Goal: Complete application form

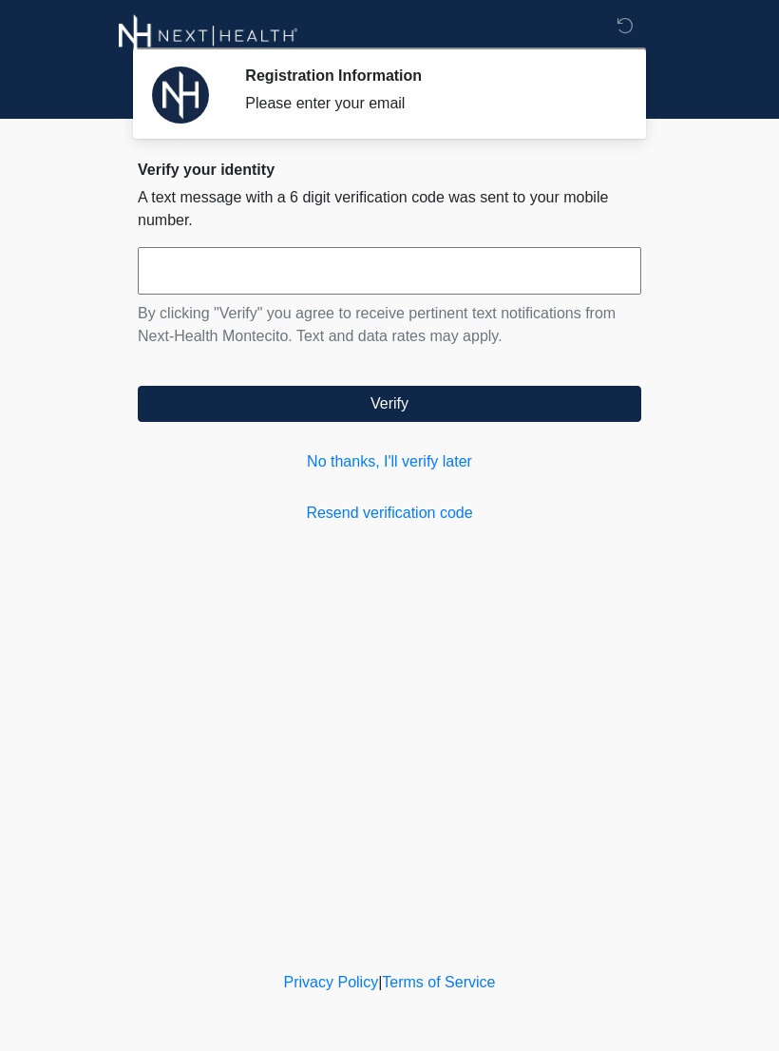
click at [296, 266] on input "text" at bounding box center [389, 270] width 503 height 47
type input "******"
click at [396, 401] on button "Verify" at bounding box center [389, 404] width 503 height 36
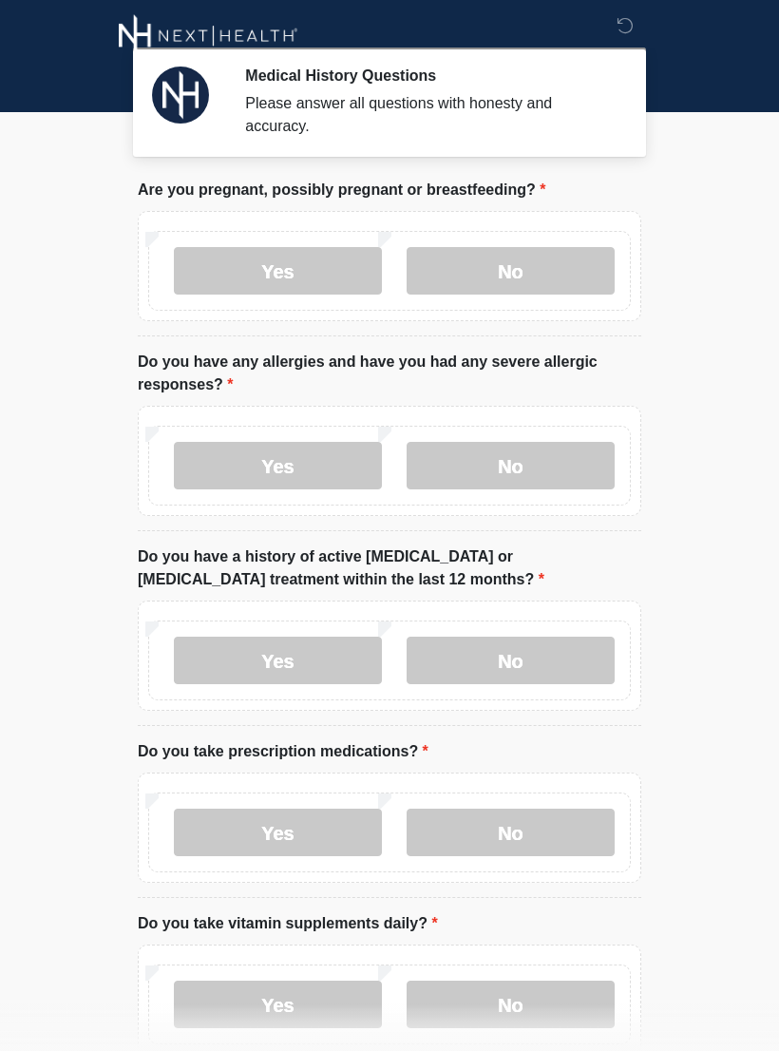
scroll to position [14, 0]
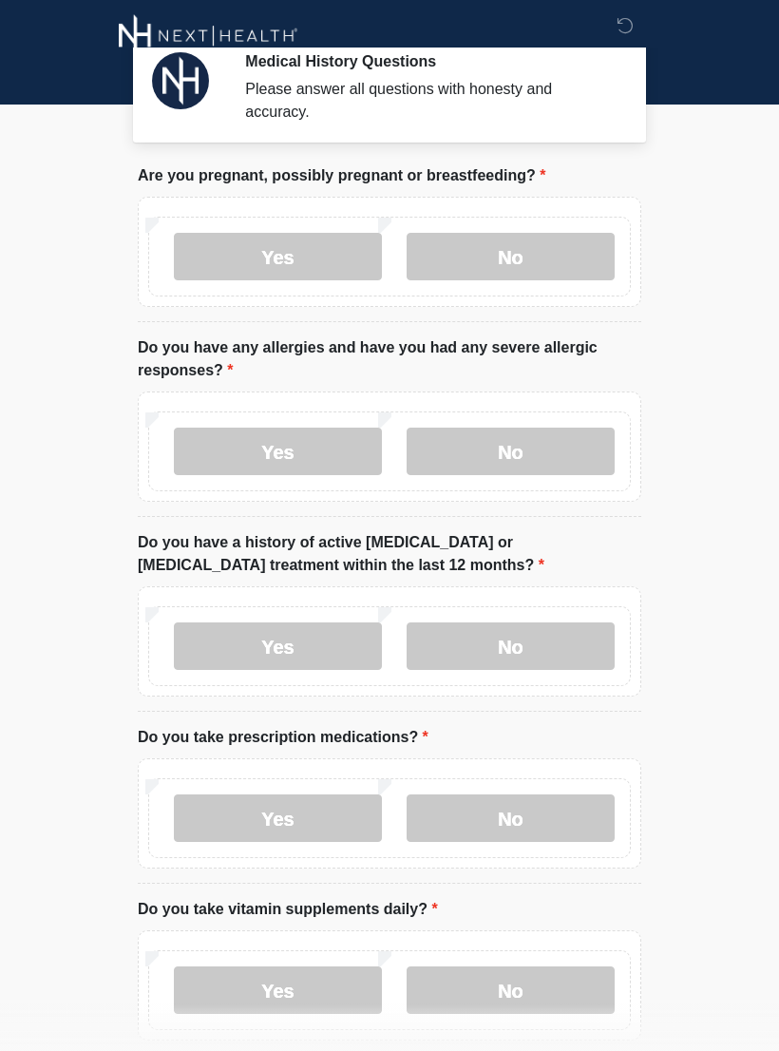
click at [533, 270] on label "No" at bounding box center [511, 256] width 208 height 47
click at [531, 462] on label "No" at bounding box center [511, 450] width 208 height 47
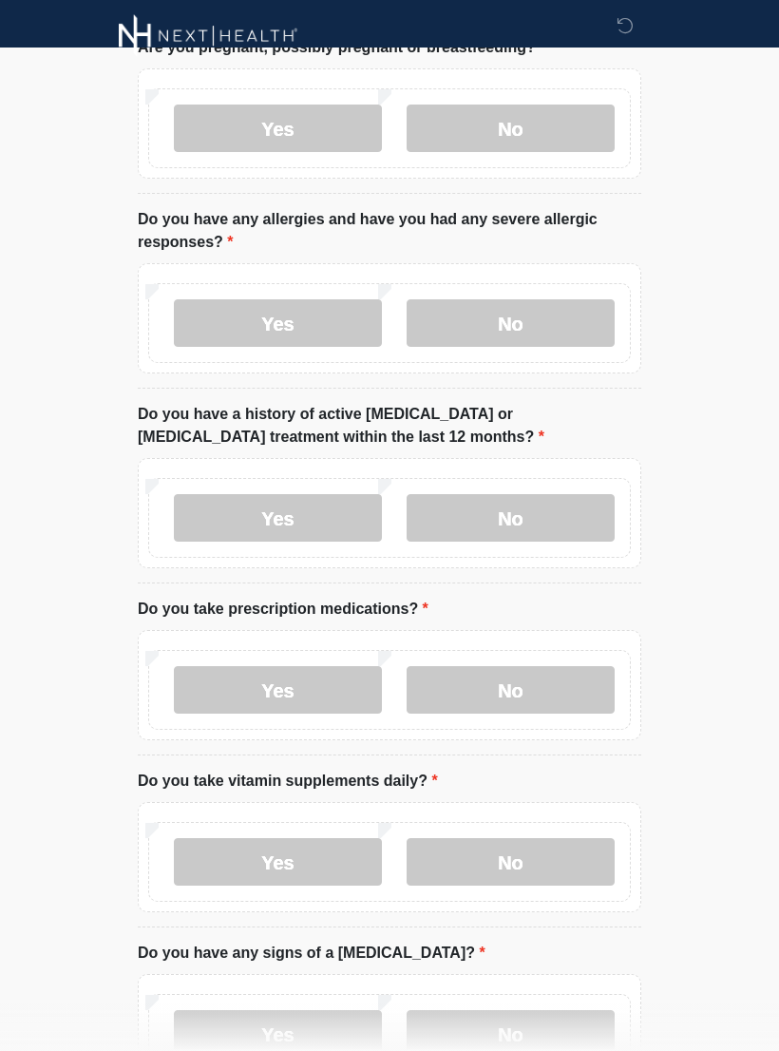
scroll to position [155, 0]
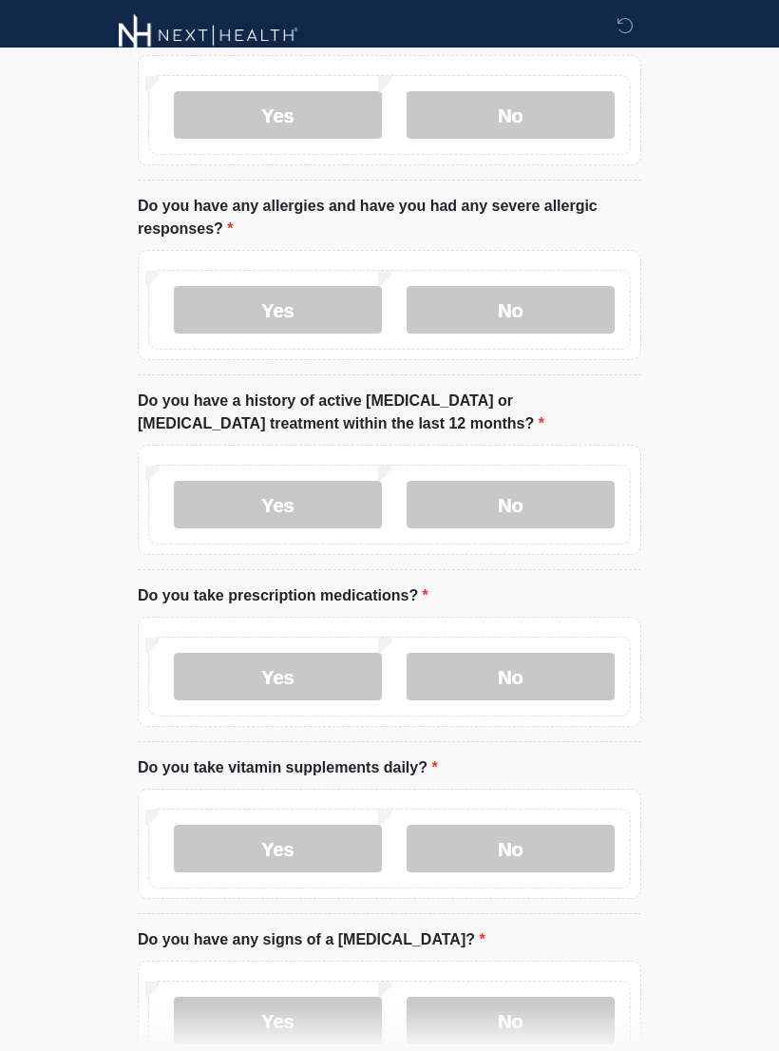
click at [540, 501] on label "No" at bounding box center [511, 505] width 208 height 47
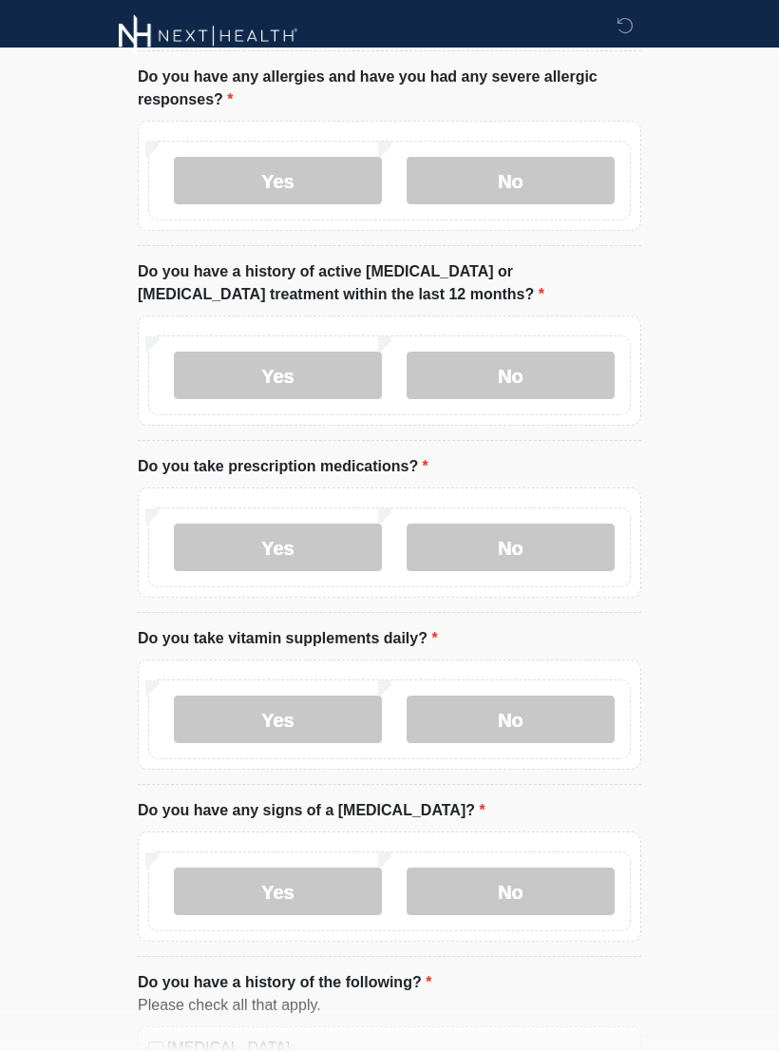
scroll to position [290, 0]
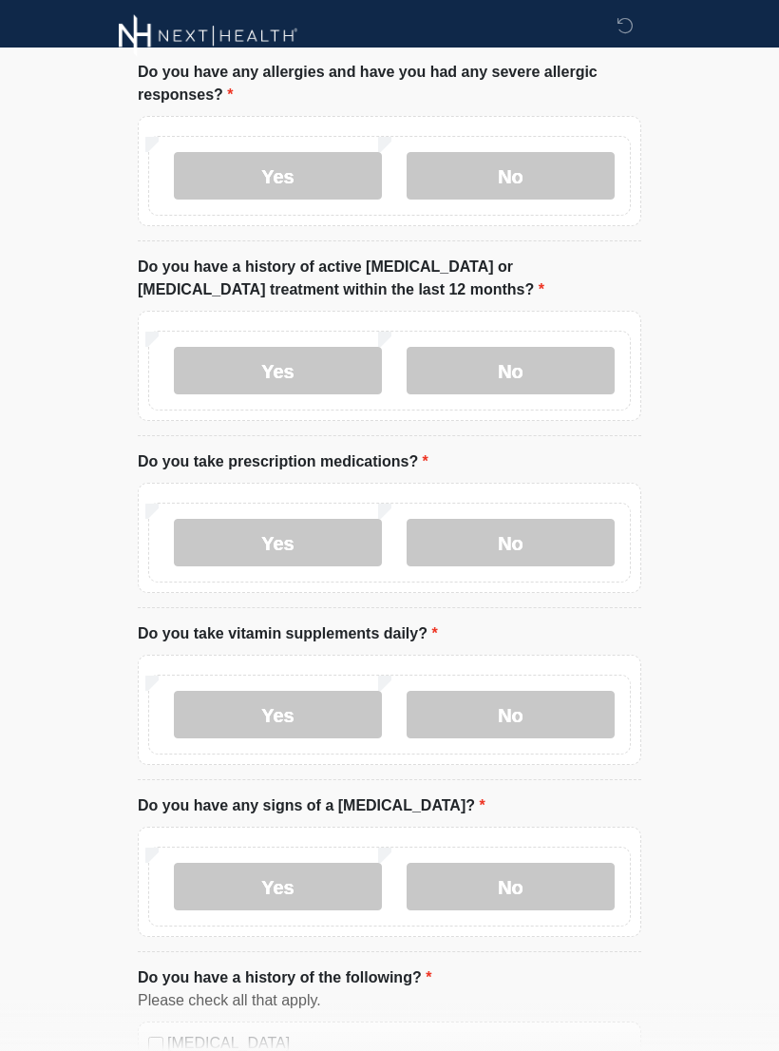
click at [531, 542] on label "No" at bounding box center [511, 542] width 208 height 47
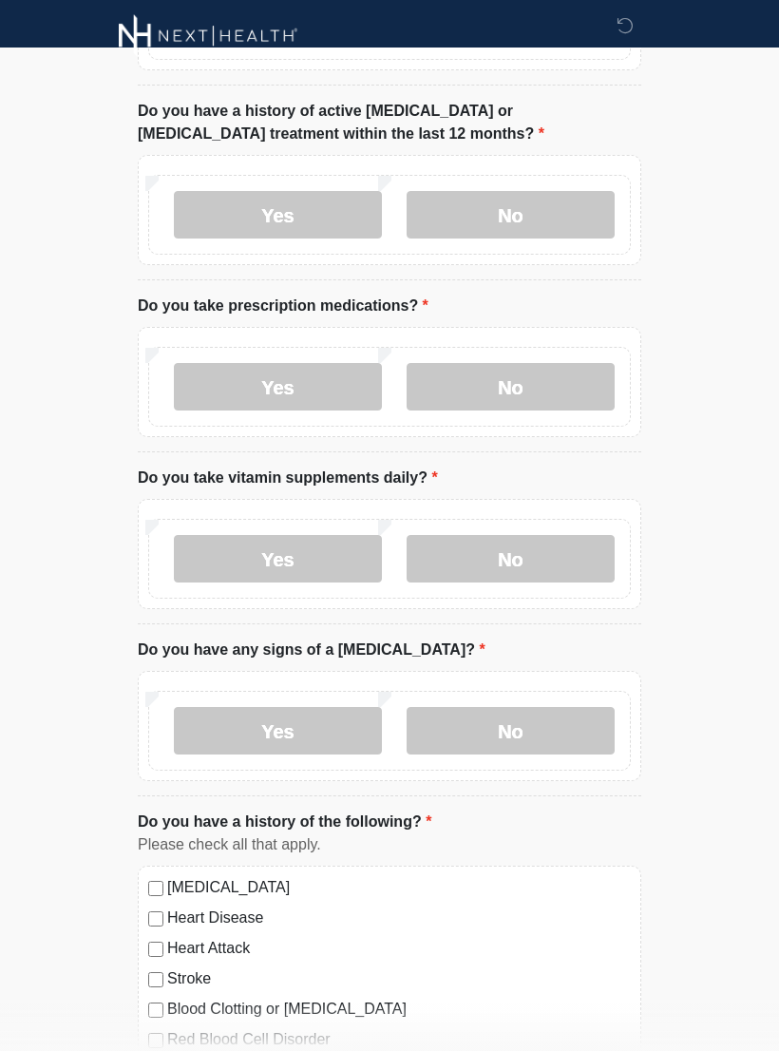
scroll to position [449, 0]
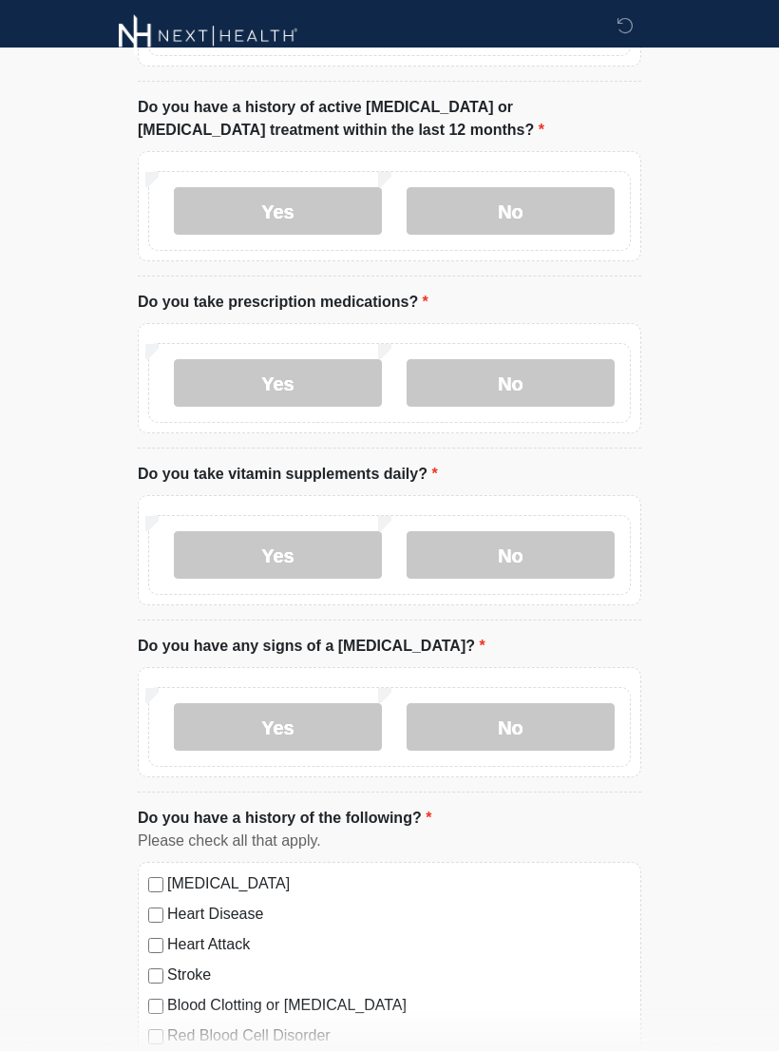
click at [312, 558] on label "Yes" at bounding box center [278, 554] width 208 height 47
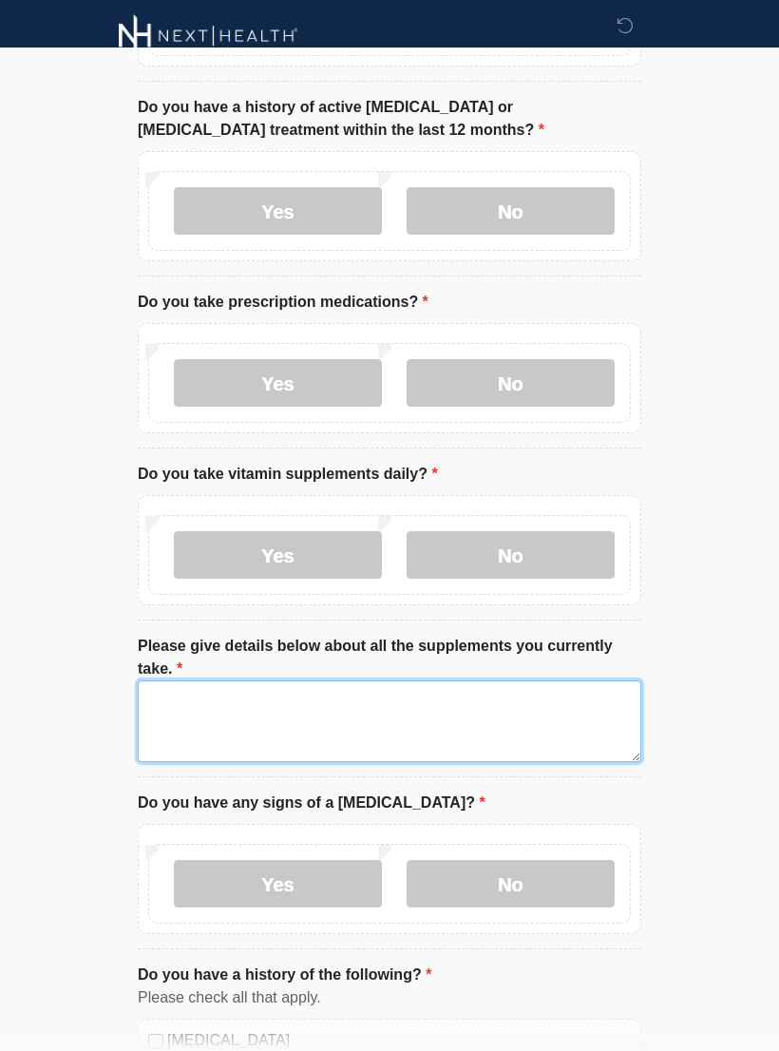
click at [271, 691] on textarea "Please give details below about all the supplements you currently take." at bounding box center [389, 721] width 503 height 82
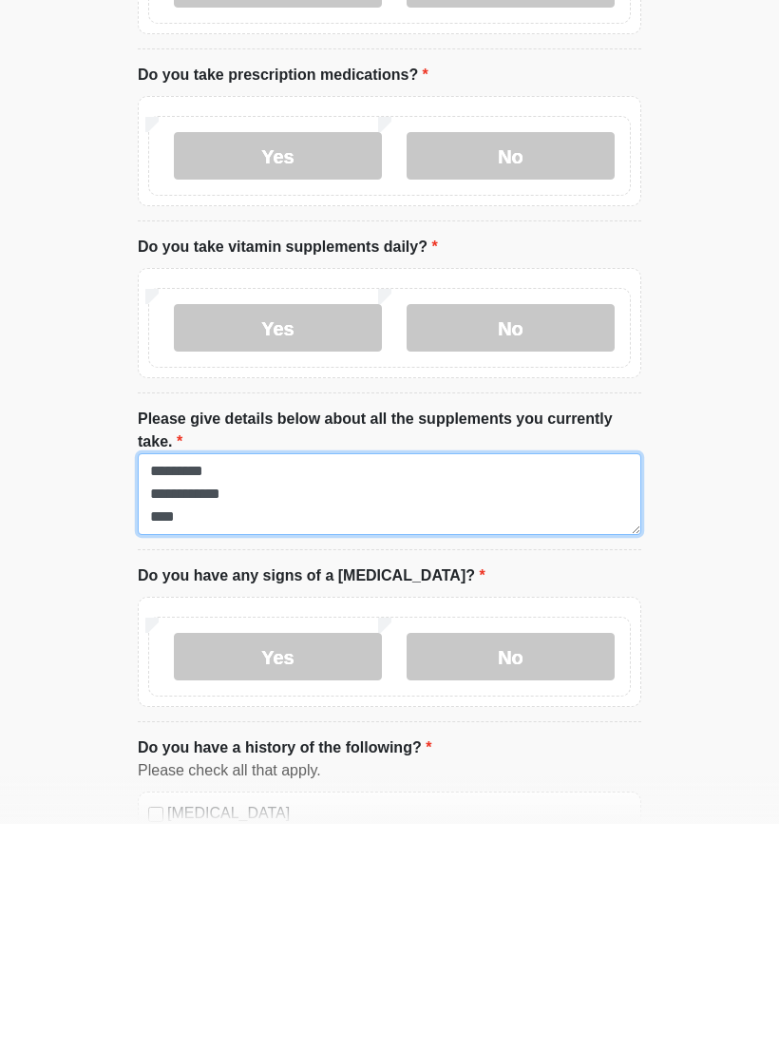
type textarea "**********"
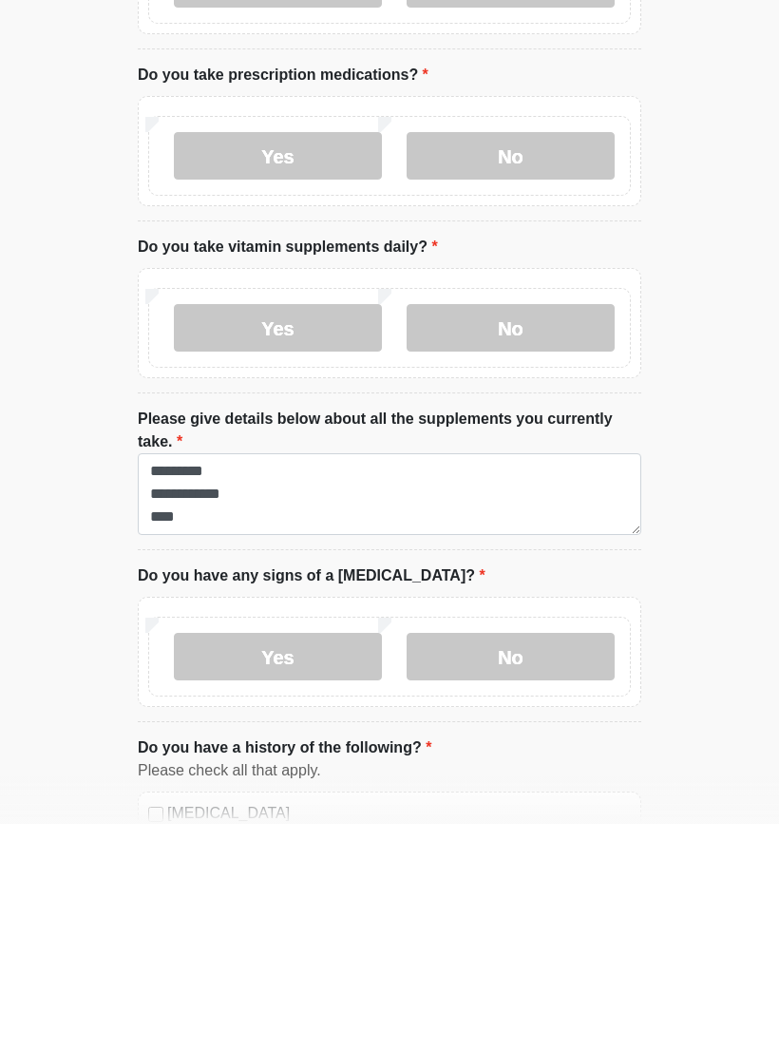
click at [308, 531] on label "Yes" at bounding box center [278, 554] width 208 height 47
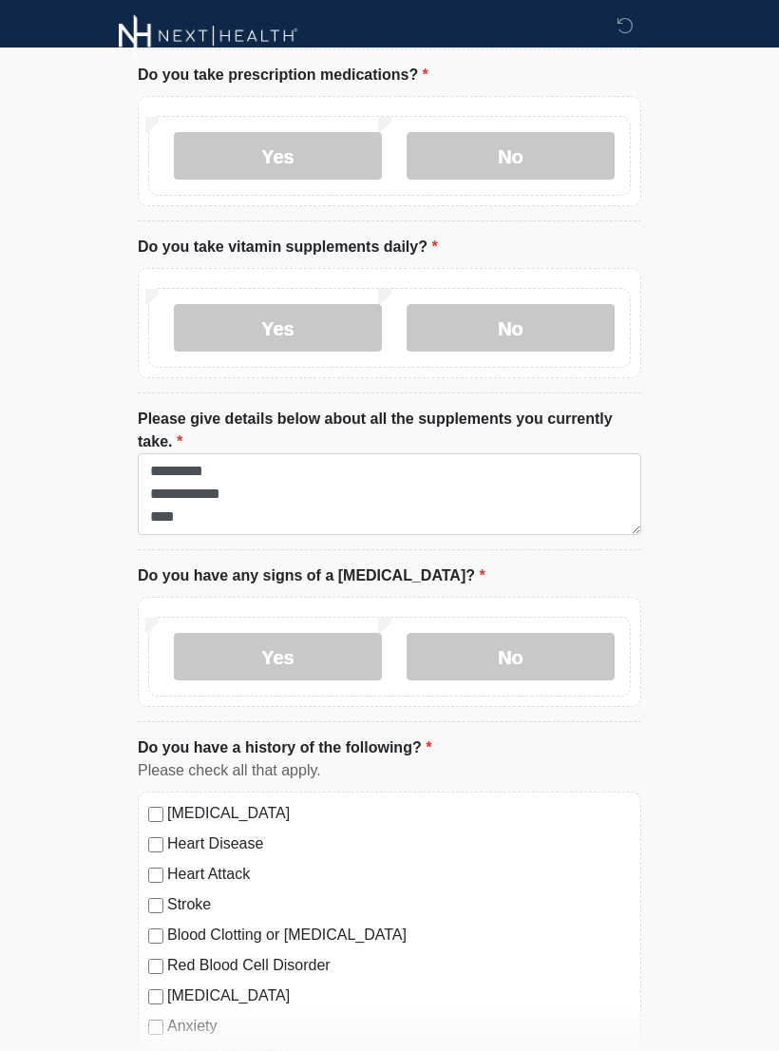
click at [337, 652] on label "Yes" at bounding box center [278, 656] width 208 height 47
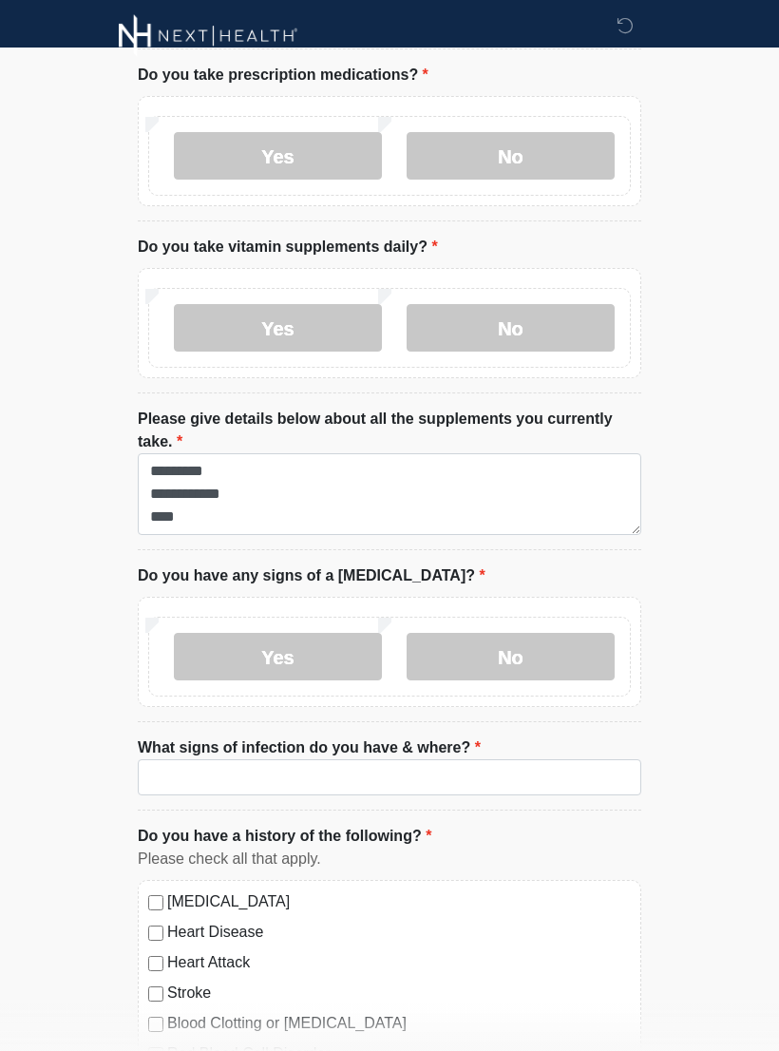
click at [528, 650] on label "No" at bounding box center [511, 656] width 208 height 47
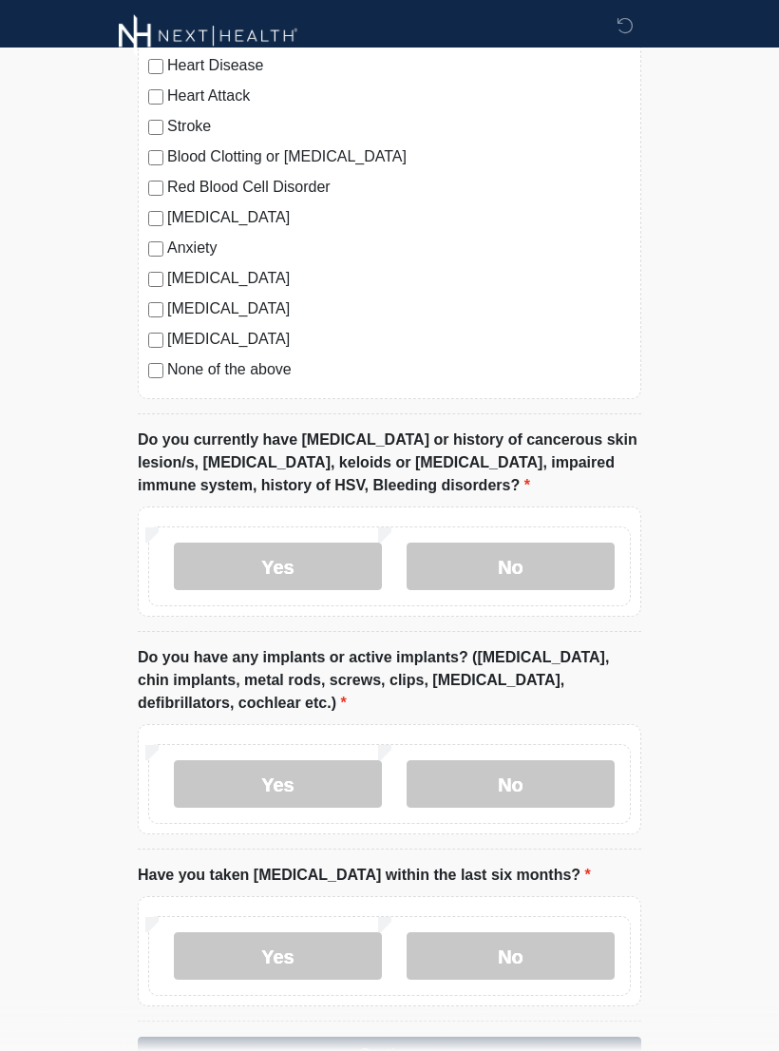
scroll to position [1460, 0]
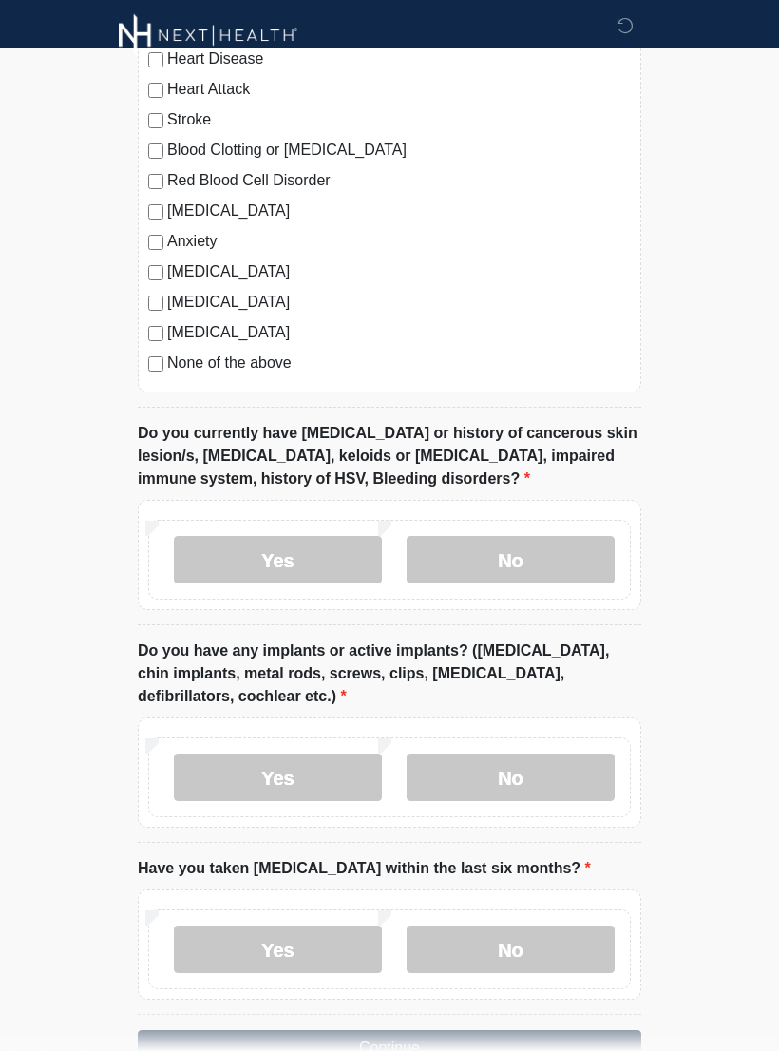
click at [503, 568] on label "No" at bounding box center [511, 560] width 208 height 47
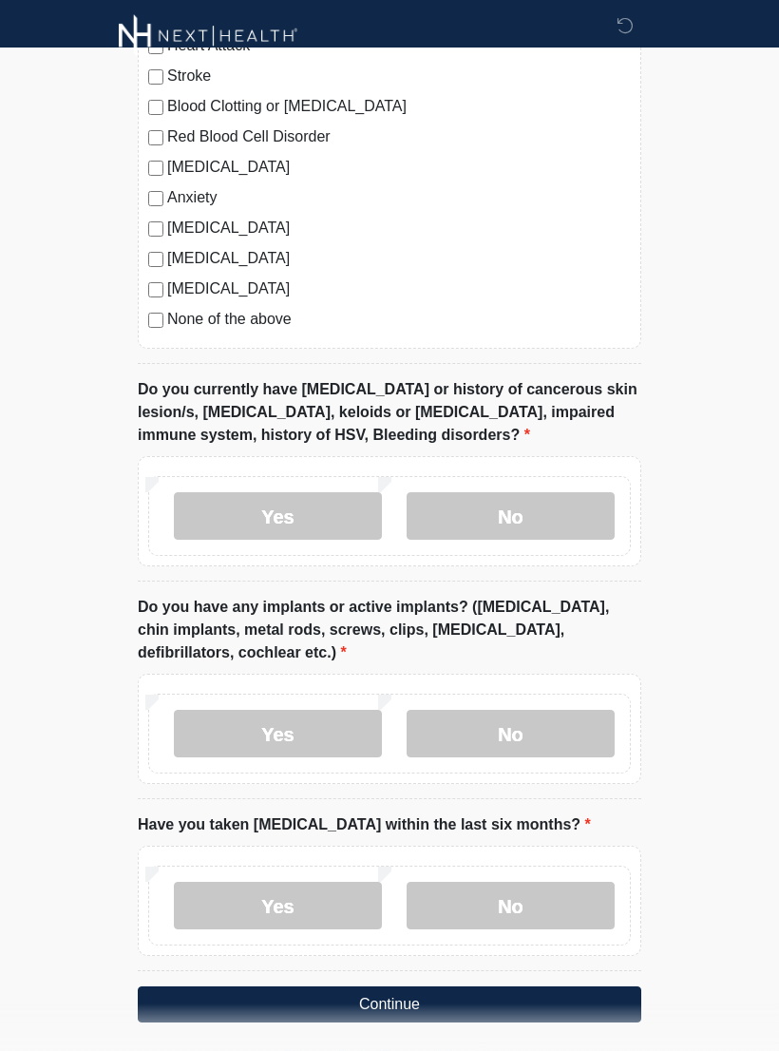
scroll to position [1545, 0]
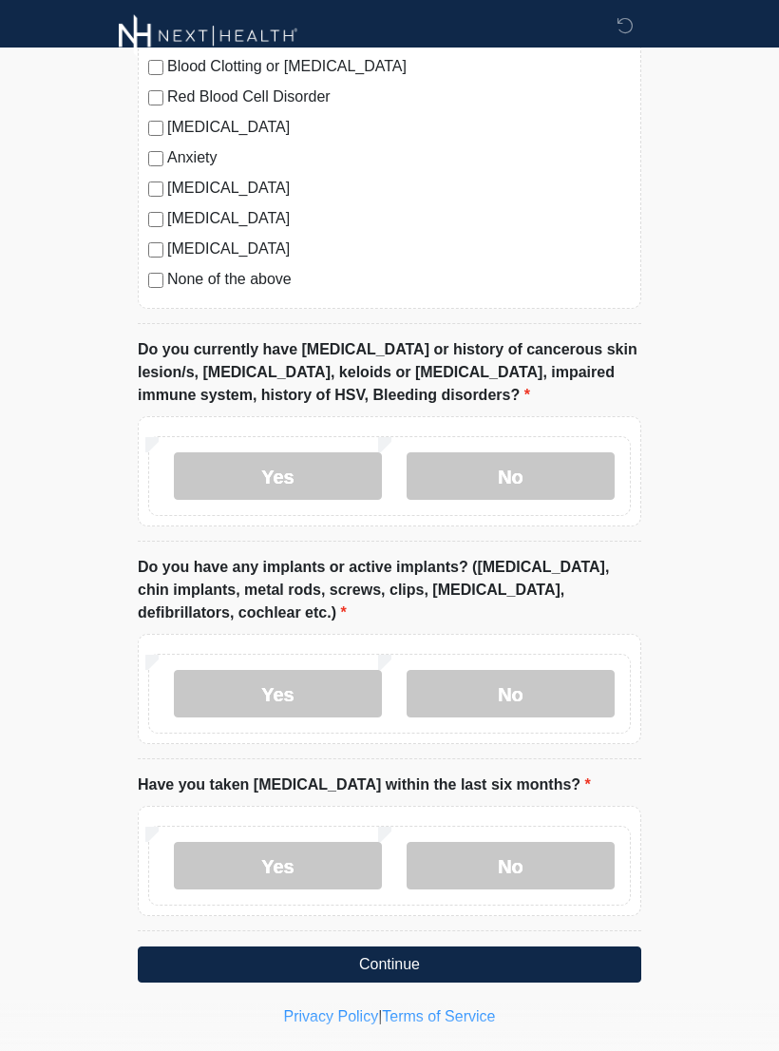
click at [535, 686] on label "No" at bounding box center [511, 693] width 208 height 47
click at [514, 863] on label "No" at bounding box center [511, 865] width 208 height 47
click at [411, 958] on button "Continue" at bounding box center [389, 964] width 503 height 36
click at [420, 964] on button "Continue" at bounding box center [389, 964] width 503 height 36
click at [516, 470] on label "No" at bounding box center [511, 475] width 208 height 47
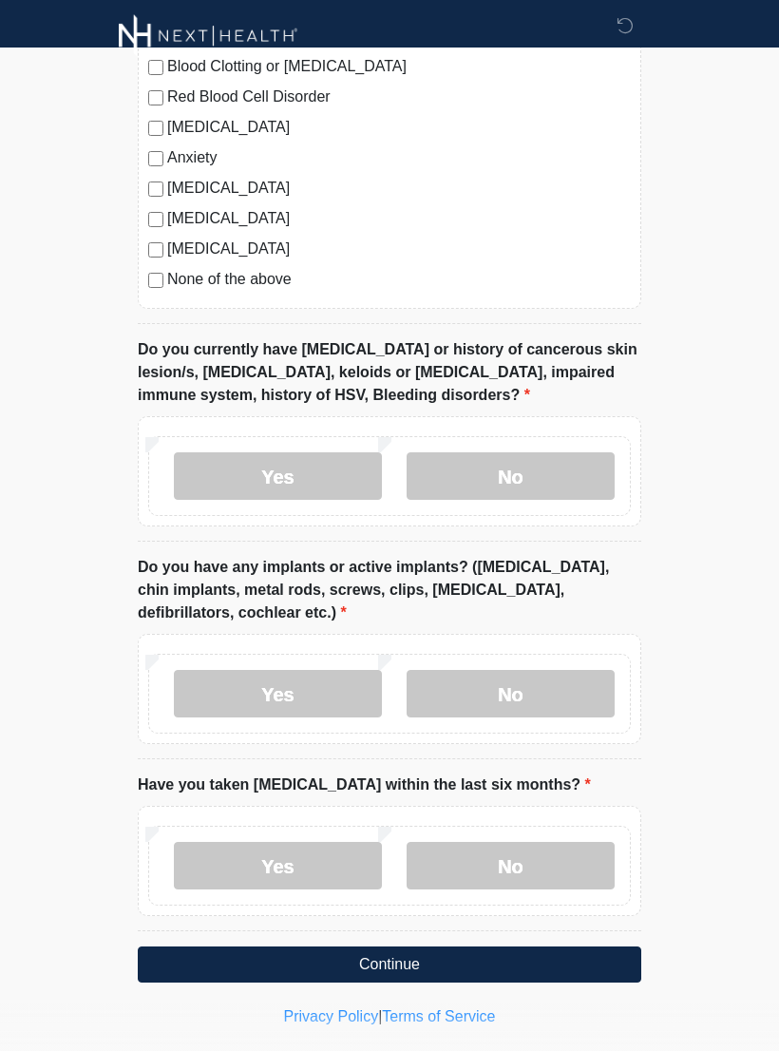
click at [540, 692] on label "No" at bounding box center [511, 693] width 208 height 47
click at [532, 869] on label "No" at bounding box center [511, 865] width 208 height 47
click at [418, 961] on button "Continue" at bounding box center [389, 964] width 503 height 36
click at [418, 954] on button "Continue" at bounding box center [389, 964] width 503 height 36
click at [441, 955] on button "Continue" at bounding box center [389, 964] width 503 height 36
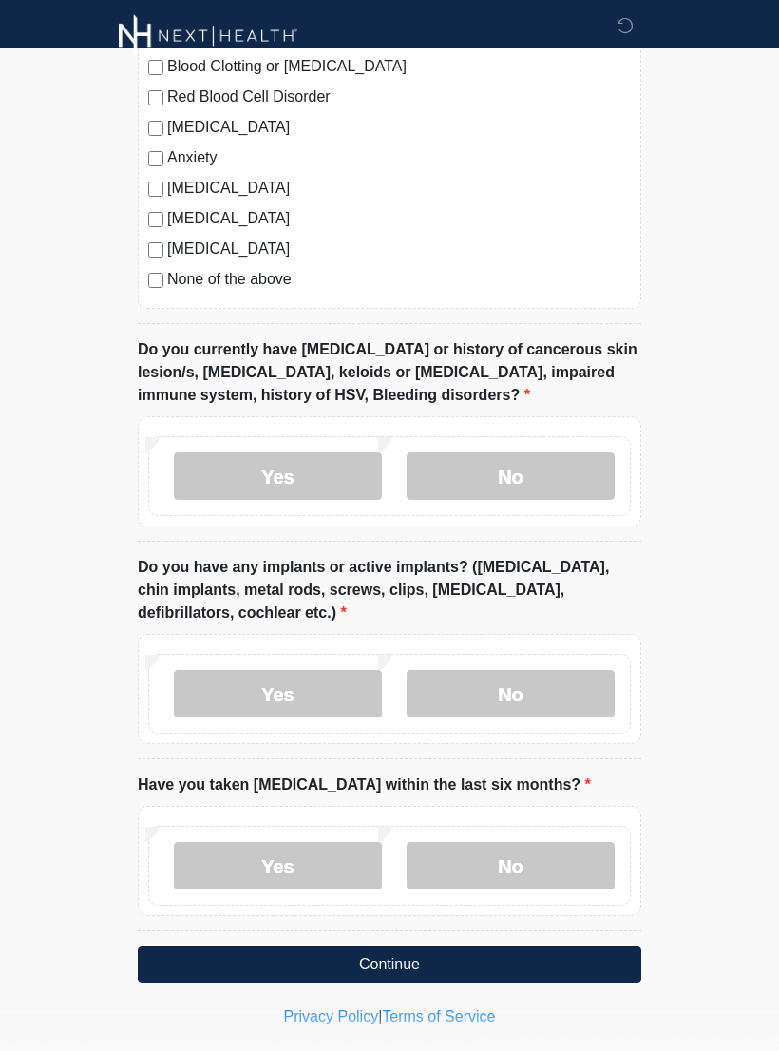
click at [411, 967] on button "Continue" at bounding box center [389, 964] width 503 height 36
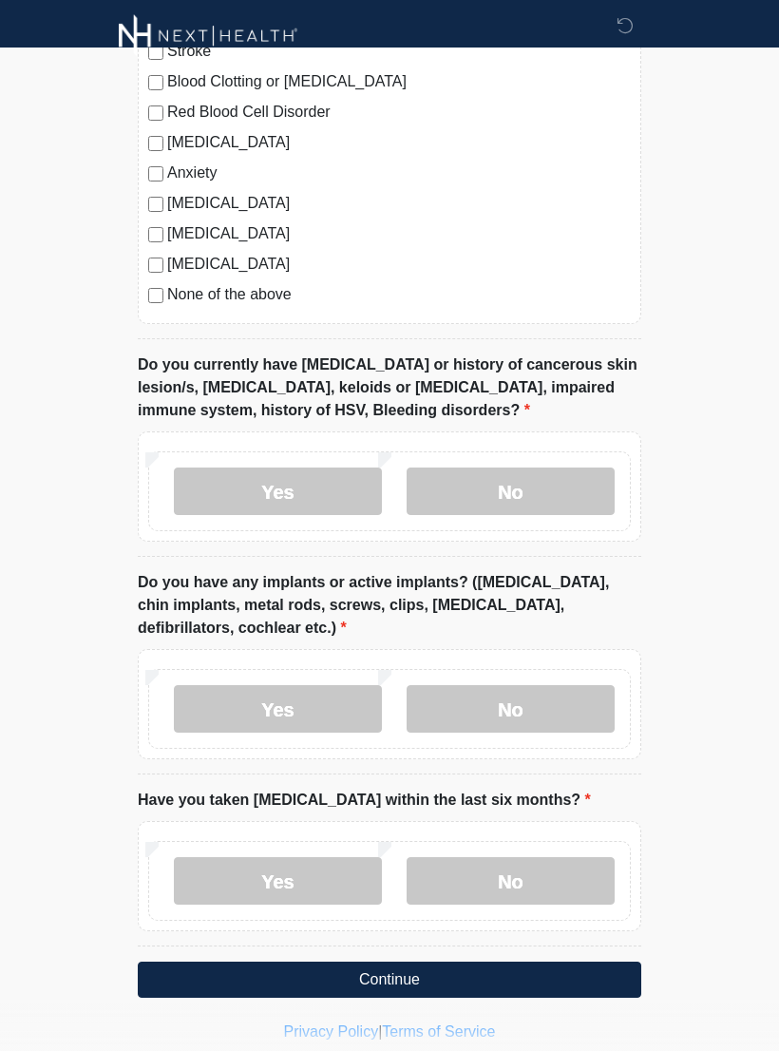
scroll to position [1534, 0]
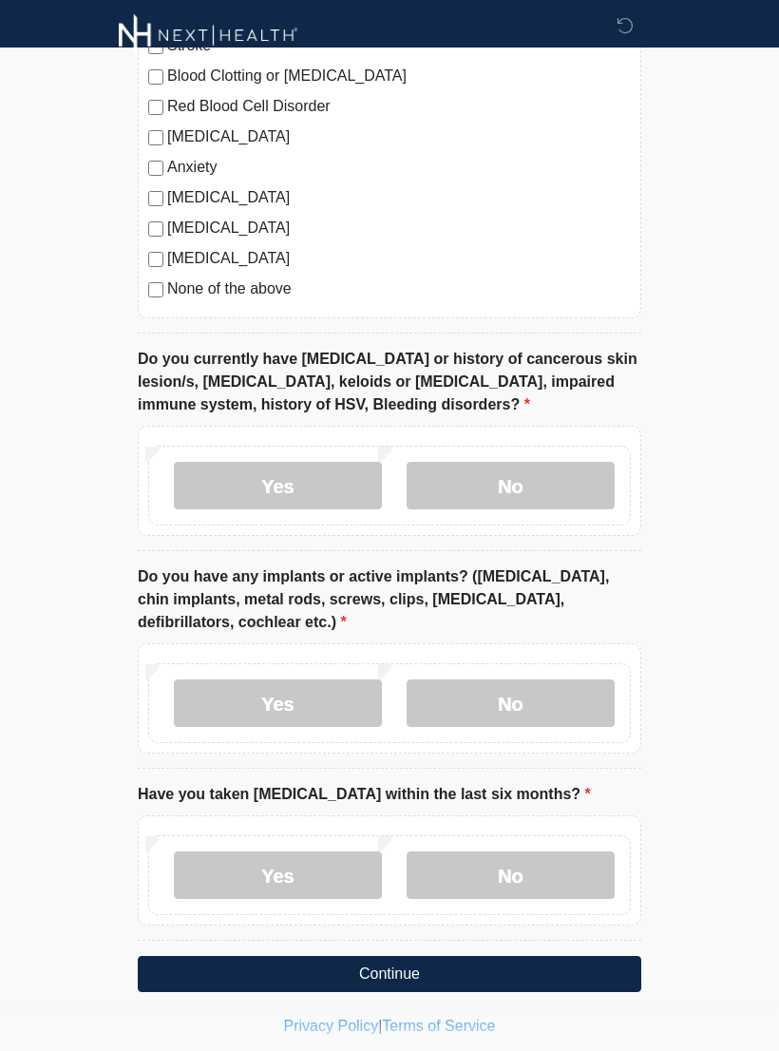
click at [427, 971] on button "Continue" at bounding box center [389, 975] width 503 height 36
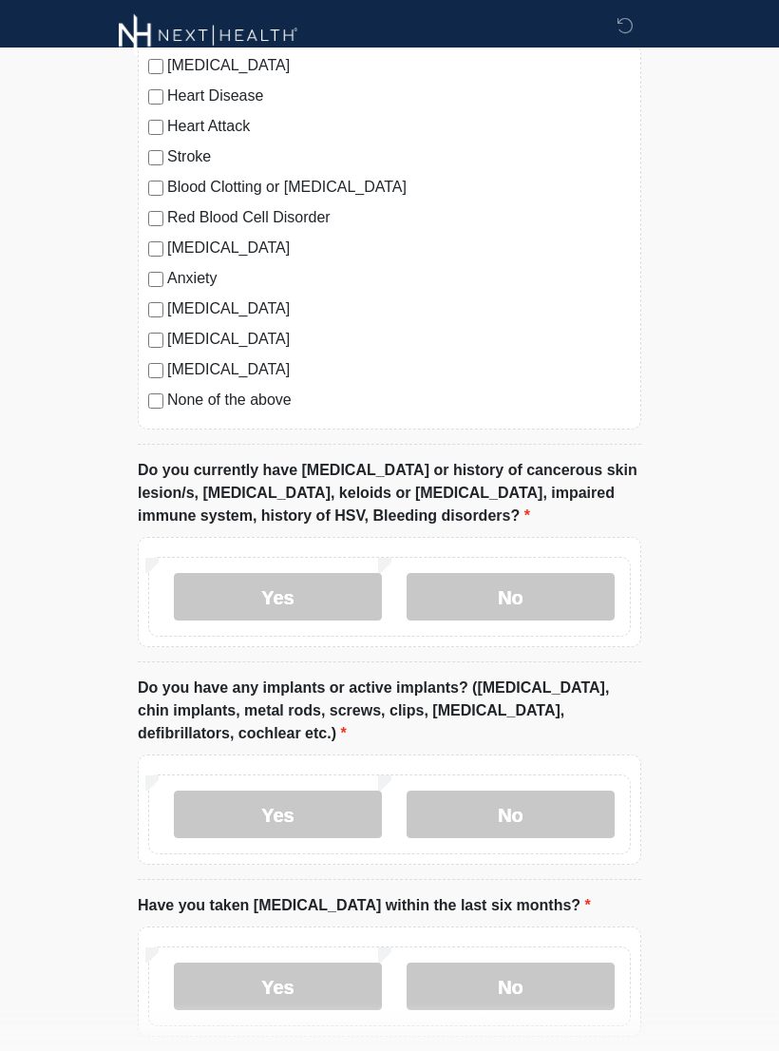
scroll to position [1545, 0]
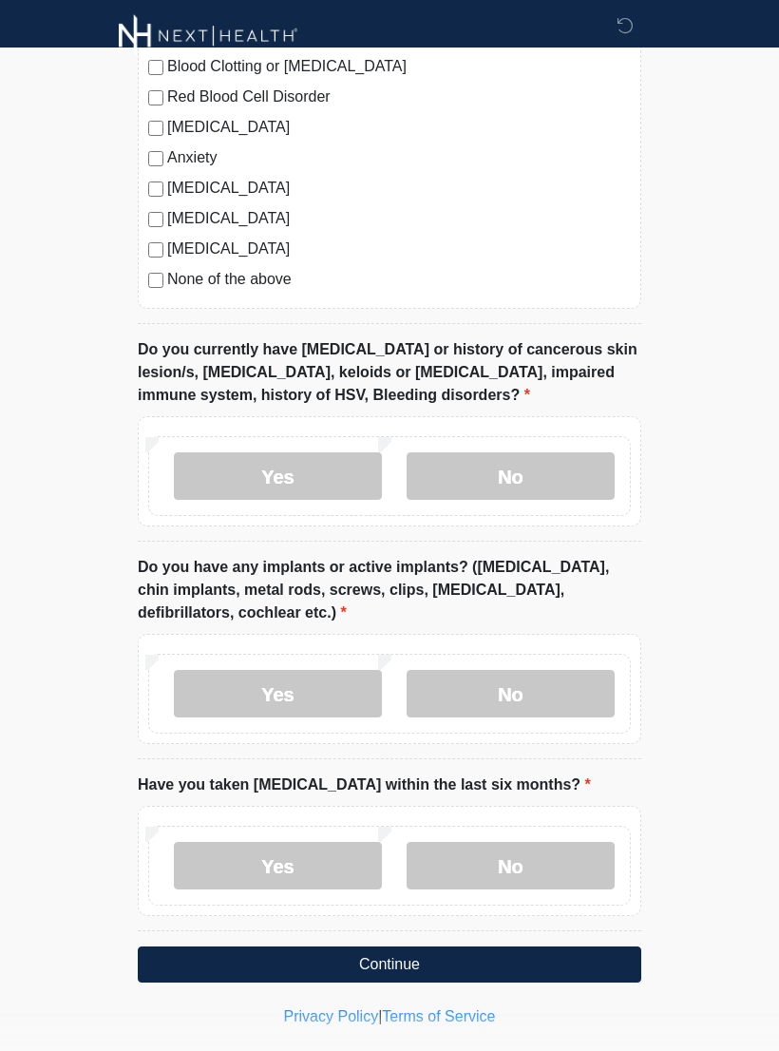
click at [435, 946] on button "Continue" at bounding box center [389, 964] width 503 height 36
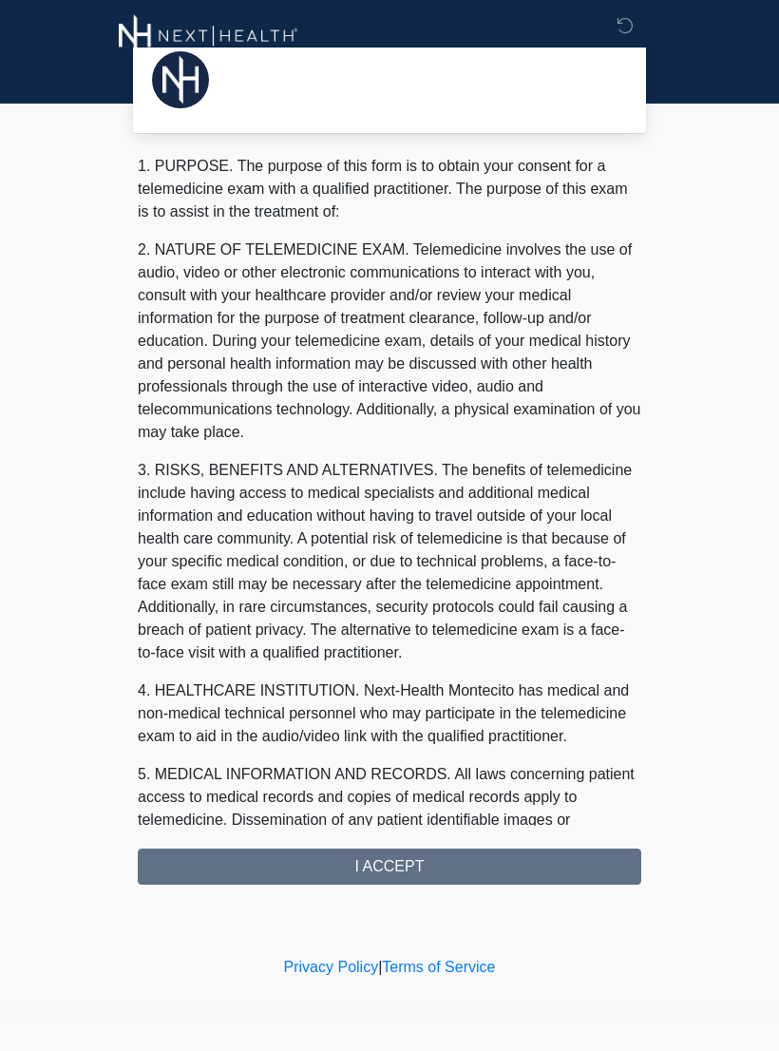
scroll to position [0, 0]
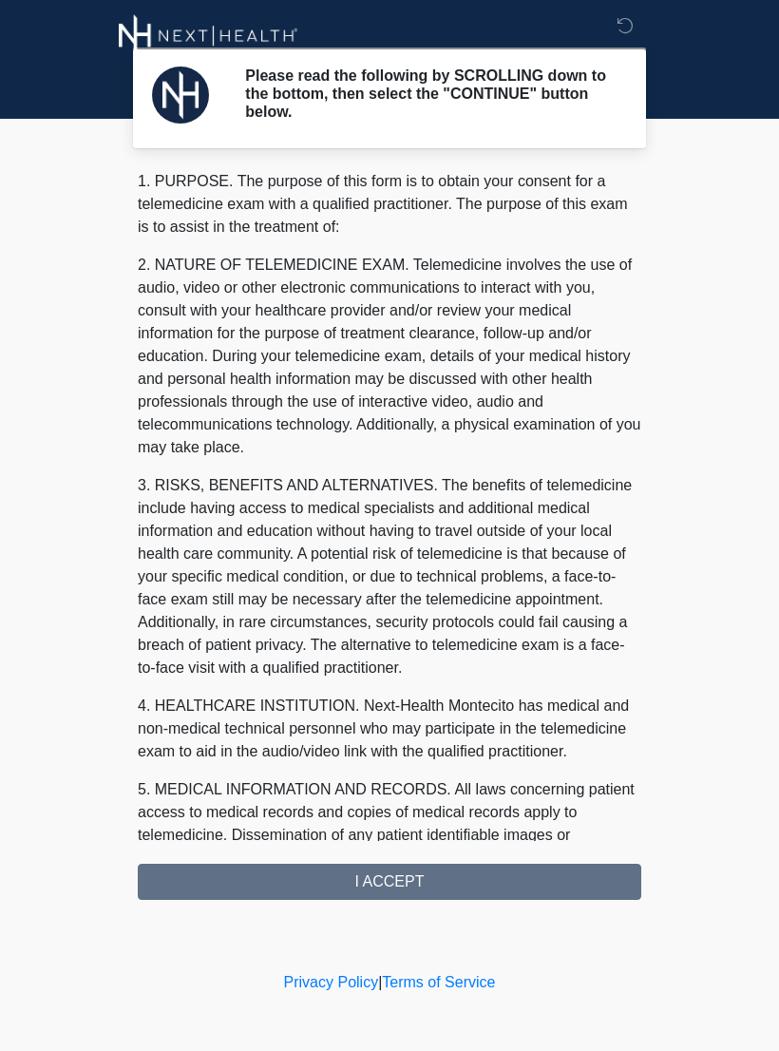
click at [411, 891] on div "1. PURPOSE. The purpose of this form is to obtain your consent for a telemedici…" at bounding box center [389, 535] width 503 height 730
click at [397, 887] on div "1. PURPOSE. The purpose of this form is to obtain your consent for a telemedici…" at bounding box center [389, 535] width 503 height 730
click at [418, 880] on div "1. PURPOSE. The purpose of this form is to obtain your consent for a telemedici…" at bounding box center [389, 535] width 503 height 730
click at [390, 876] on div "1. PURPOSE. The purpose of this form is to obtain your consent for a telemedici…" at bounding box center [389, 535] width 503 height 730
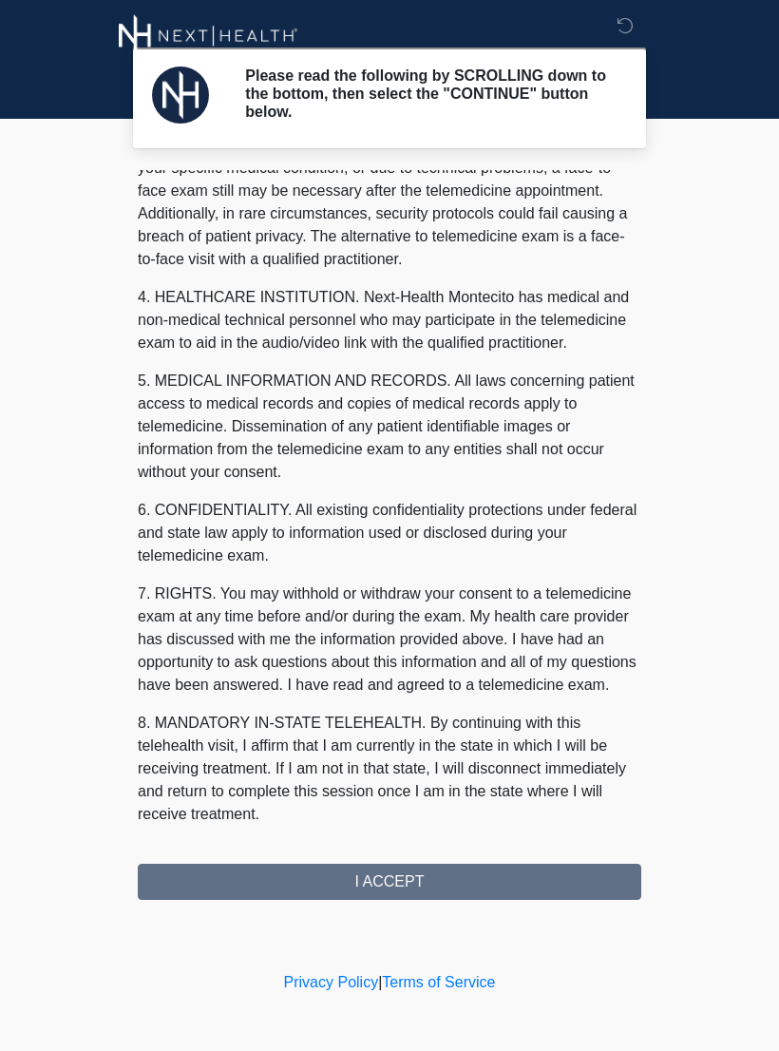
scroll to position [431, 0]
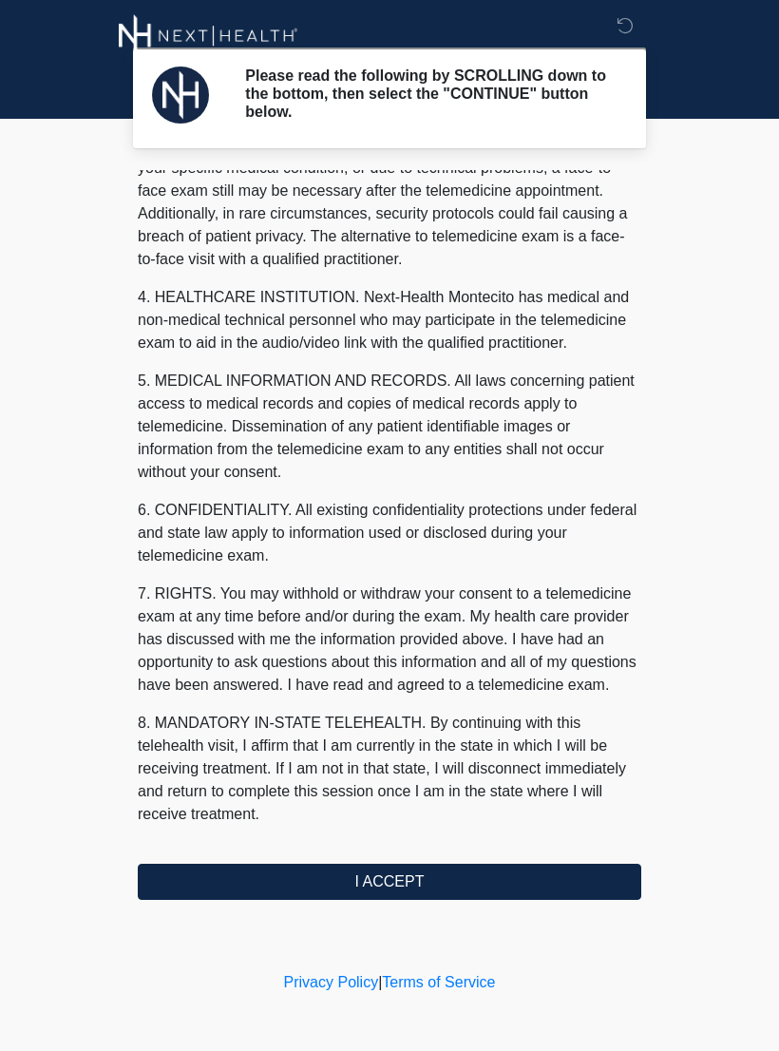
click at [406, 877] on button "I ACCEPT" at bounding box center [389, 881] width 503 height 36
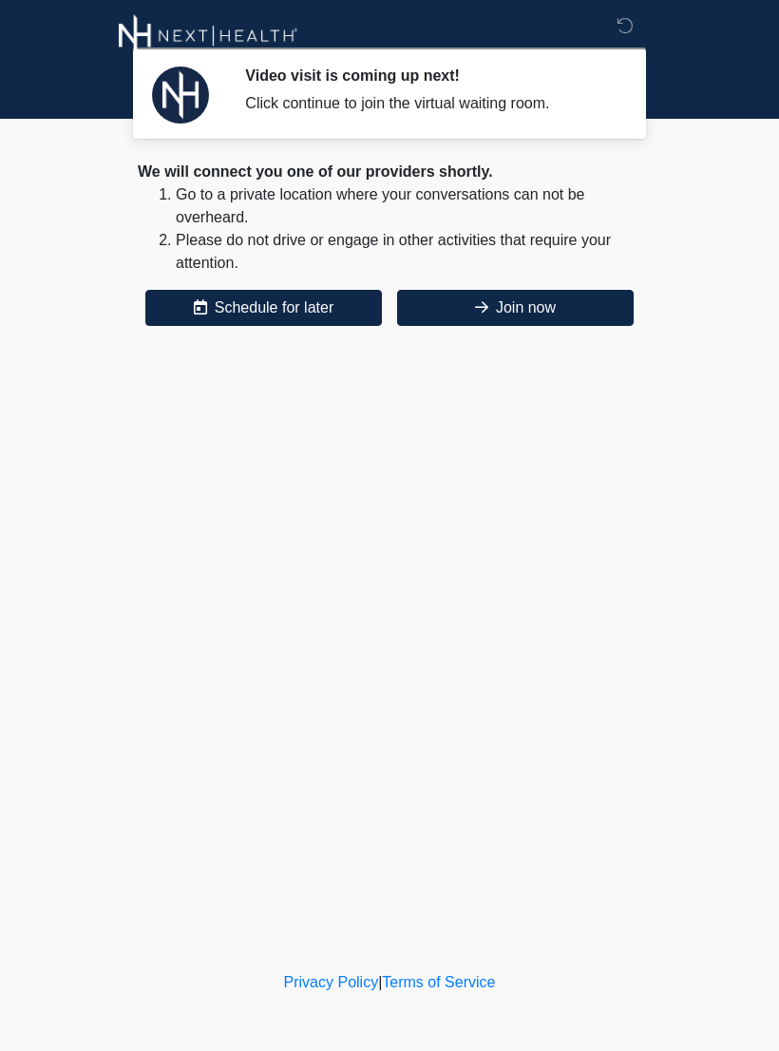
click at [515, 302] on button "Join now" at bounding box center [515, 308] width 237 height 36
